Goal: Transaction & Acquisition: Purchase product/service

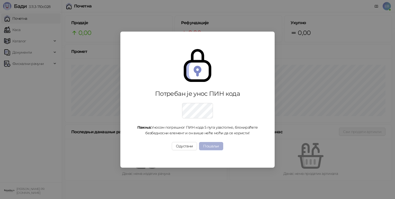
click at [217, 150] on button "Пошаљи" at bounding box center [211, 146] width 24 height 8
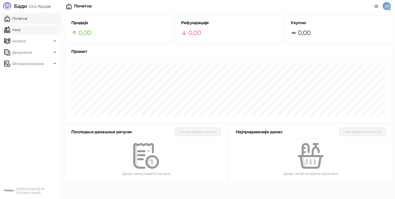
click at [16, 31] on link "Каса" at bounding box center [12, 30] width 16 height 10
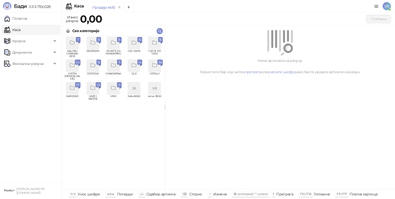
click at [161, 65] on div "grid" at bounding box center [162, 66] width 2 height 2
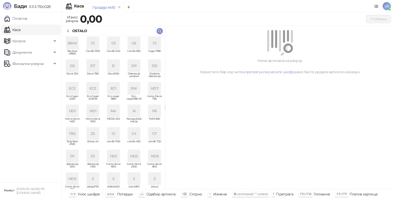
click at [92, 114] on div "HD1" at bounding box center [93, 111] width 12 height 12
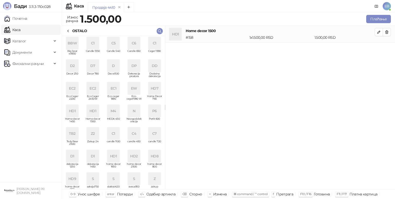
click at [92, 114] on div "HD1" at bounding box center [93, 111] width 12 height 12
click at [131, 46] on div "C6" at bounding box center [134, 43] width 12 height 12
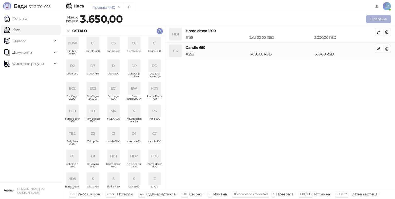
click at [375, 19] on button "Плаћање" at bounding box center [378, 19] width 25 height 8
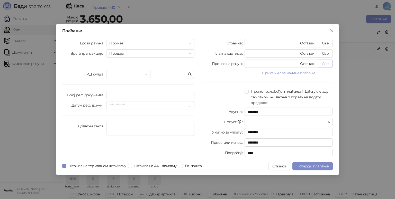
click at [323, 64] on button "Све" at bounding box center [325, 64] width 15 height 8
type input "****"
click at [315, 168] on span "Потврди плаћање" at bounding box center [312, 166] width 32 height 5
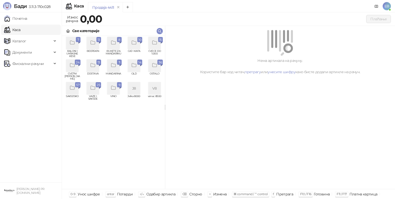
click at [72, 69] on div "grid" at bounding box center [72, 66] width 12 height 12
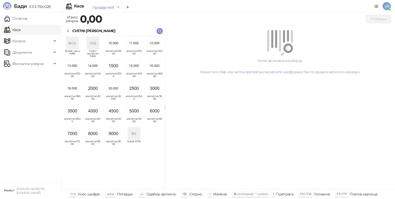
click at [130, 112] on img "grid" at bounding box center [134, 111] width 12 height 12
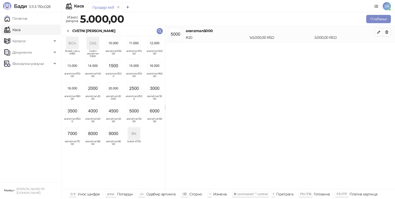
click at [71, 28] on div "CVETNI [PERSON_NAME]" at bounding box center [113, 31] width 103 height 10
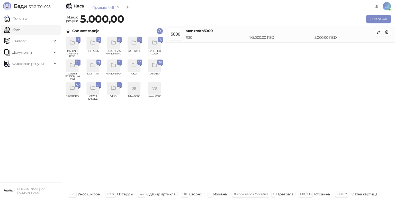
click at [159, 41] on span "15" at bounding box center [160, 40] width 3 height 6
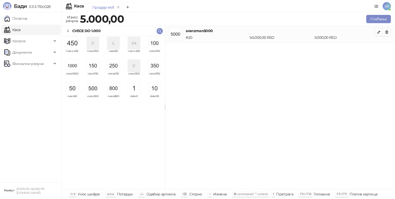
click at [115, 66] on img "grid" at bounding box center [113, 66] width 12 height 12
click at [69, 31] on icon at bounding box center [68, 31] width 4 height 4
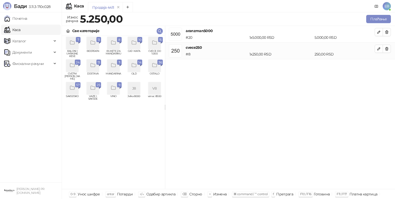
click at [159, 67] on div "grid" at bounding box center [154, 66] width 12 height 12
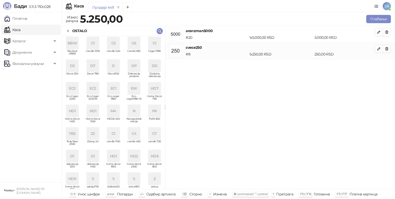
click at [133, 46] on div "C6" at bounding box center [134, 43] width 12 height 12
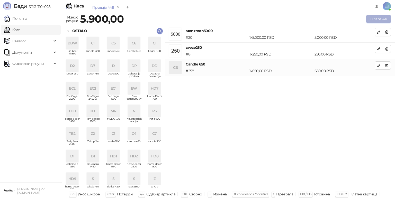
click at [375, 21] on button "Плаћање" at bounding box center [378, 19] width 25 height 8
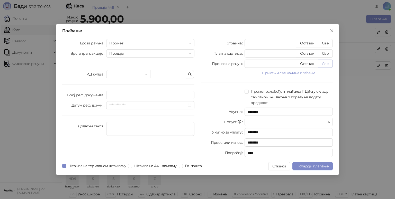
click at [328, 68] on button "Све" at bounding box center [325, 64] width 15 height 8
type input "****"
click at [318, 167] on span "Потврди плаћање" at bounding box center [312, 166] width 32 height 5
